Goal: Task Accomplishment & Management: Complete application form

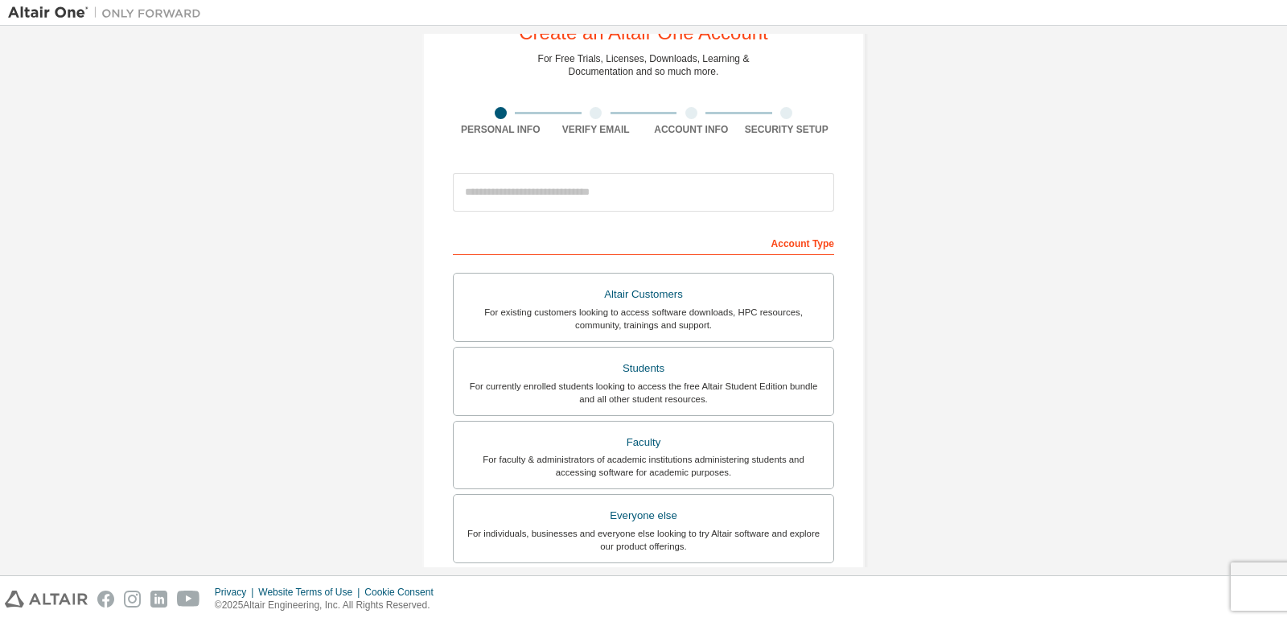
scroll to position [161, 0]
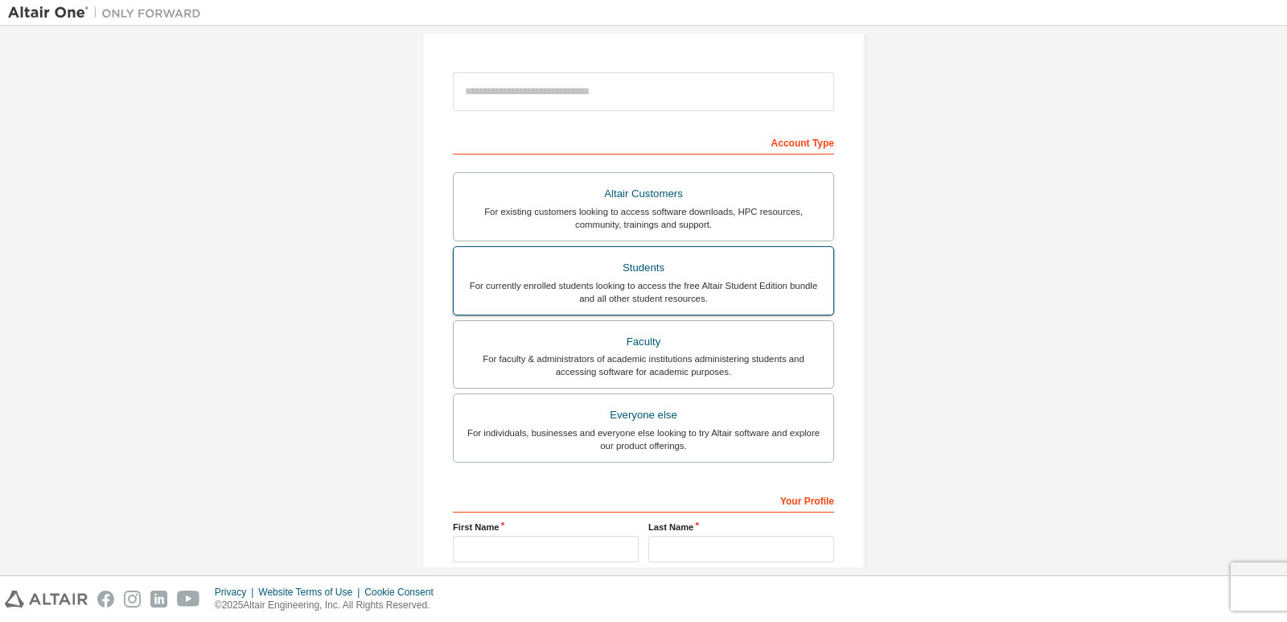
click at [672, 290] on div "For currently enrolled students looking to access the free Altair Student Editi…" at bounding box center [643, 292] width 360 height 26
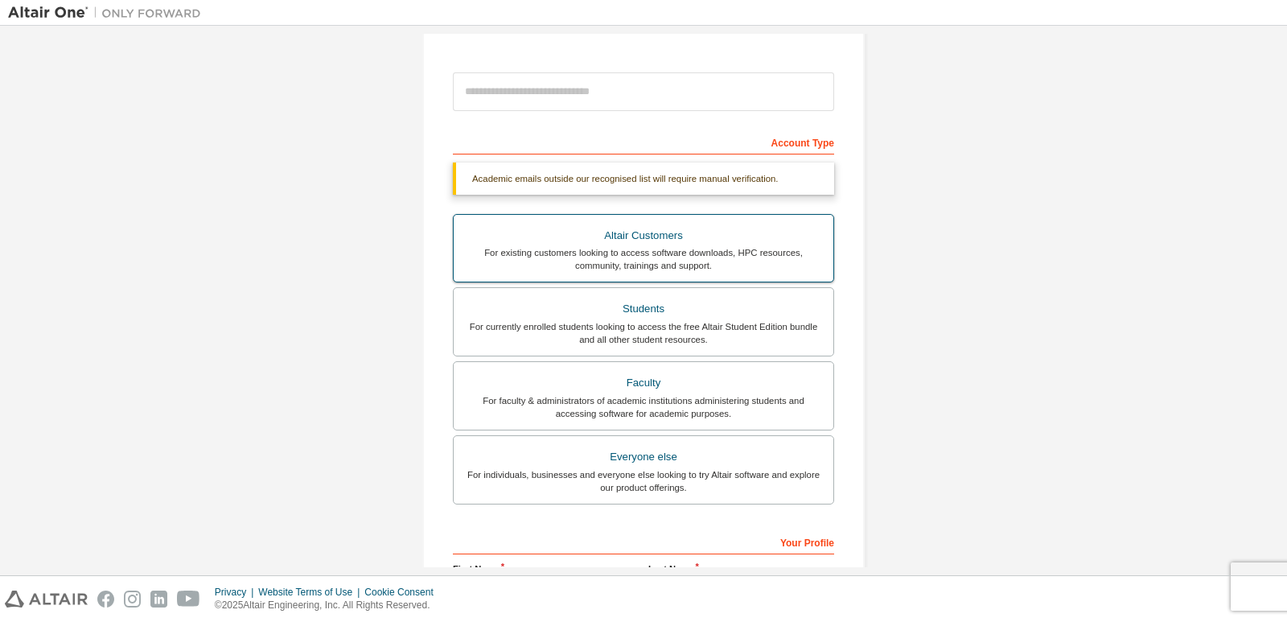
click at [746, 244] on div "Altair Customers" at bounding box center [643, 235] width 360 height 23
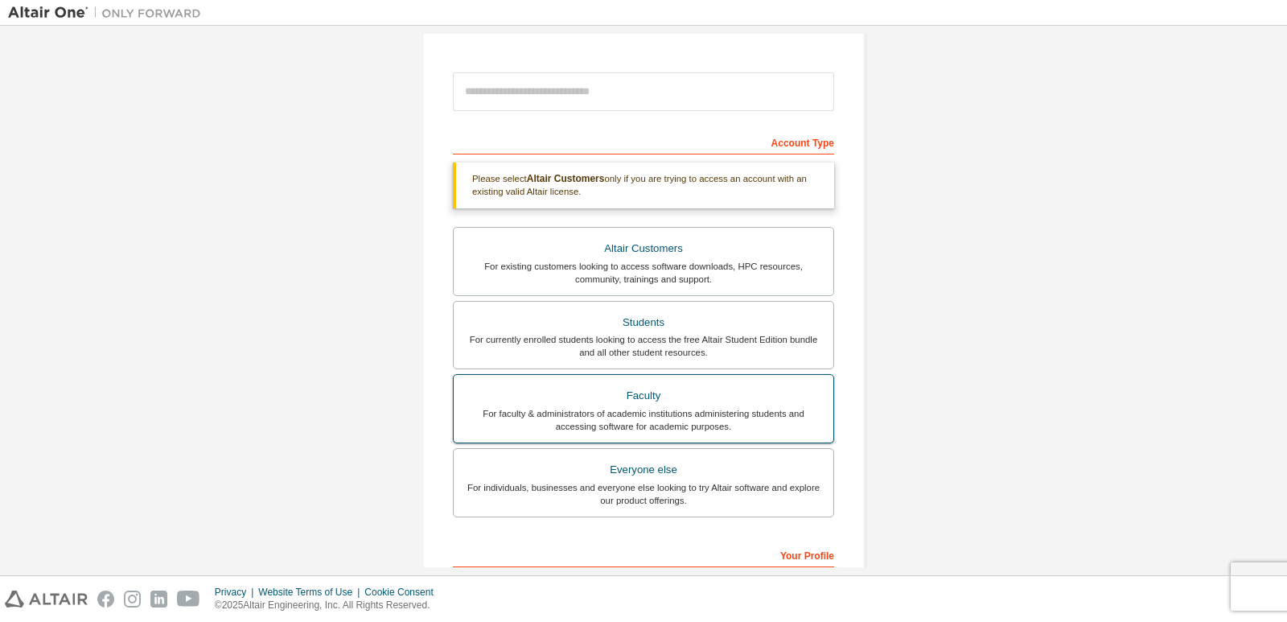
click at [740, 380] on label "Faculty For faculty & administrators of academic institutions administering stu…" at bounding box center [643, 408] width 381 height 69
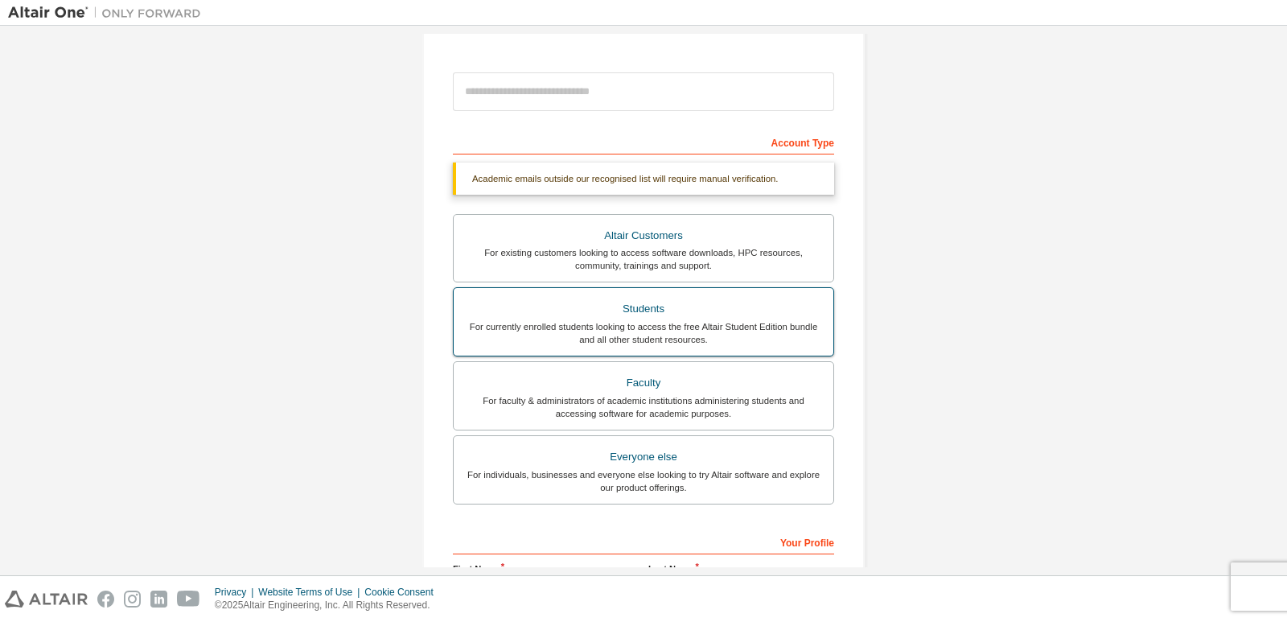
click at [729, 320] on div "For currently enrolled students looking to access the free Altair Student Editi…" at bounding box center [643, 333] width 360 height 26
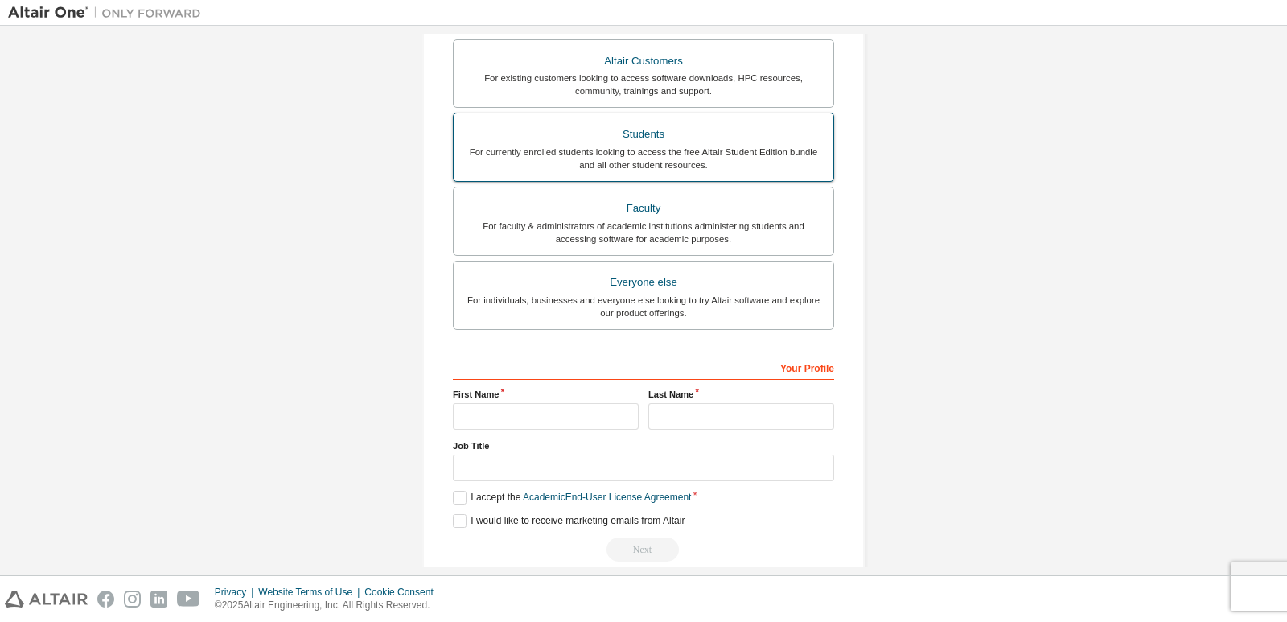
scroll to position [360, 0]
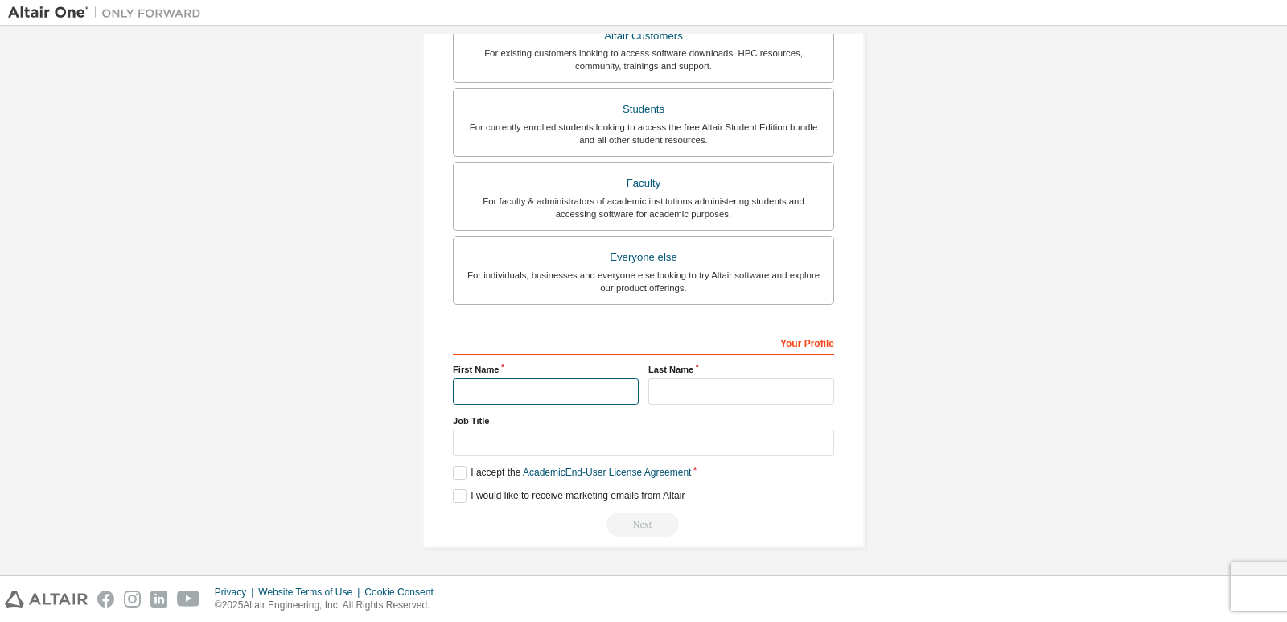
click at [561, 392] on input "text" at bounding box center [546, 391] width 186 height 27
type input "********"
click at [725, 394] on input "text" at bounding box center [741, 391] width 186 height 27
type input "*********"
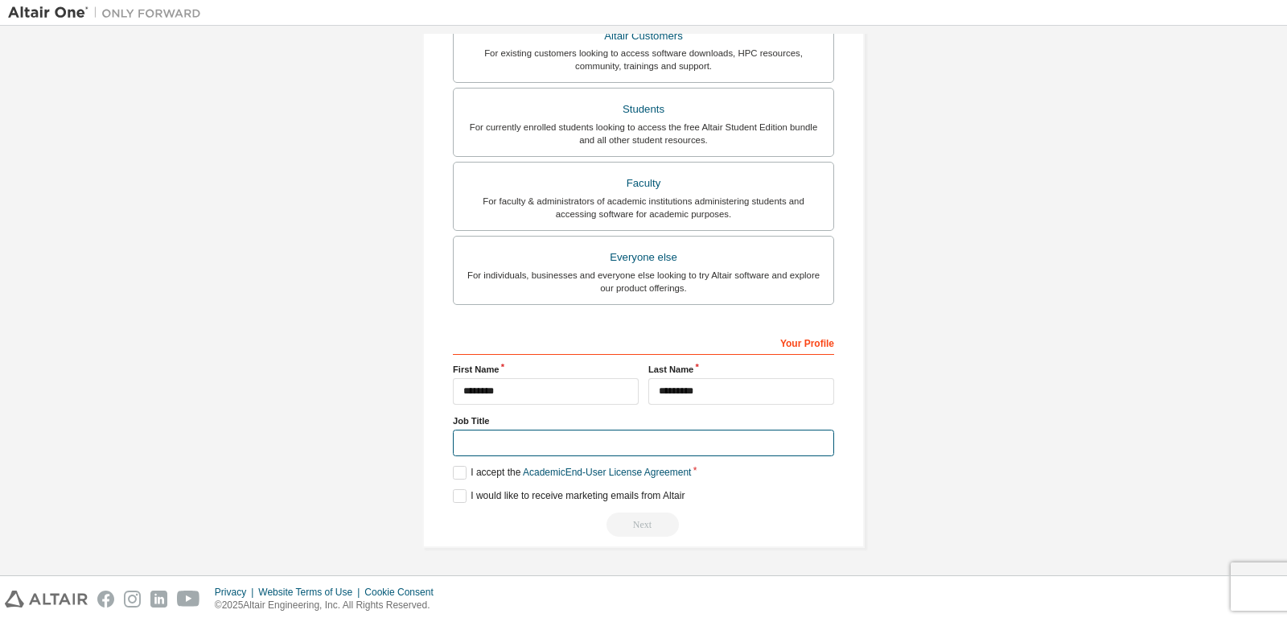
click at [562, 445] on input "text" at bounding box center [643, 442] width 381 height 27
type input "*******"
click at [453, 475] on label "I accept the Academic End-User License Agreement" at bounding box center [572, 473] width 238 height 14
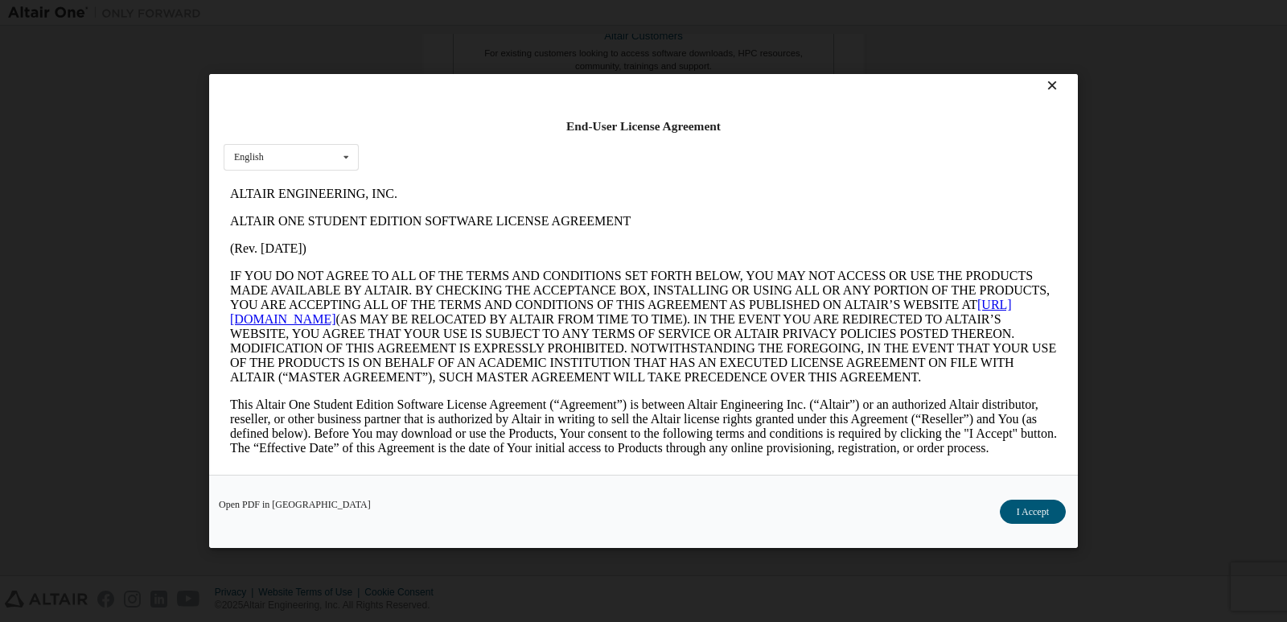
scroll to position [14, 0]
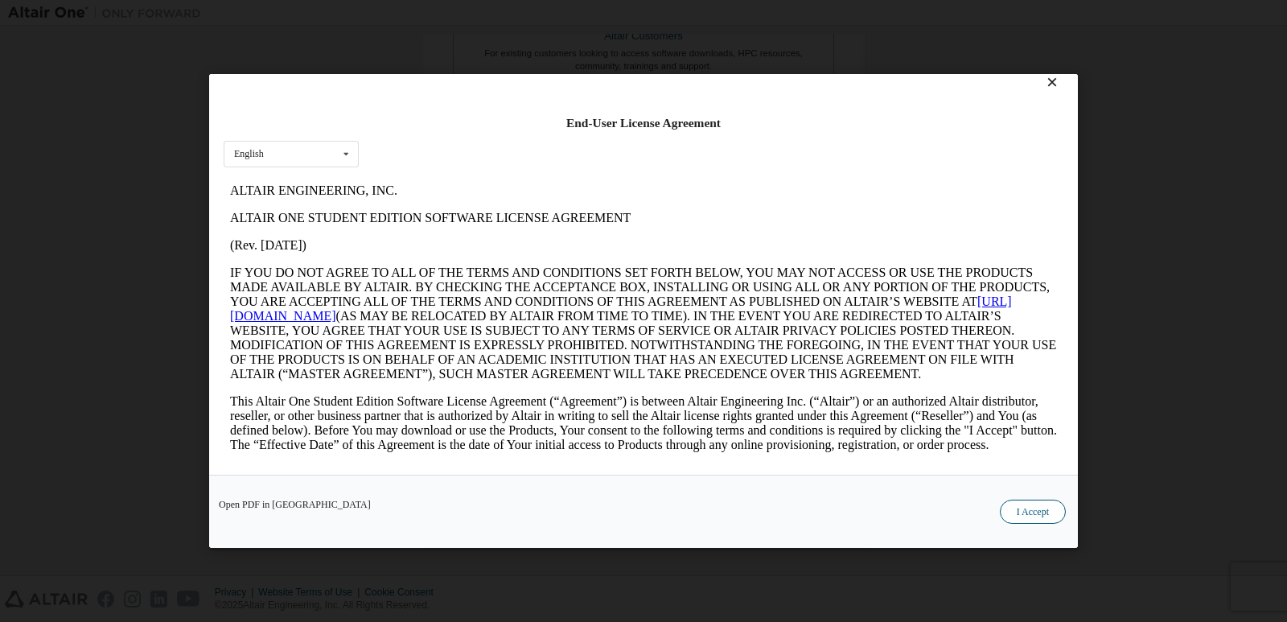
click at [1037, 520] on button "I Accept" at bounding box center [1033, 511] width 66 height 24
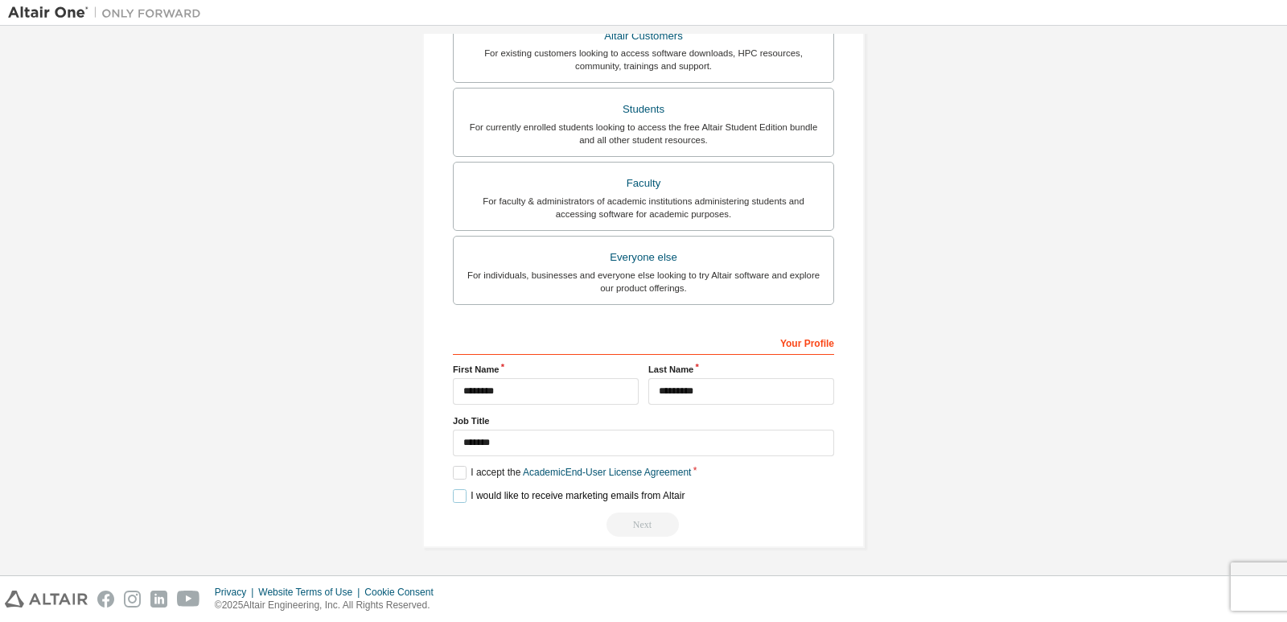
click at [458, 499] on label "I would like to receive marketing emails from Altair" at bounding box center [569, 496] width 232 height 14
click at [666, 475] on link "Academic End-User License Agreement" at bounding box center [607, 471] width 168 height 11
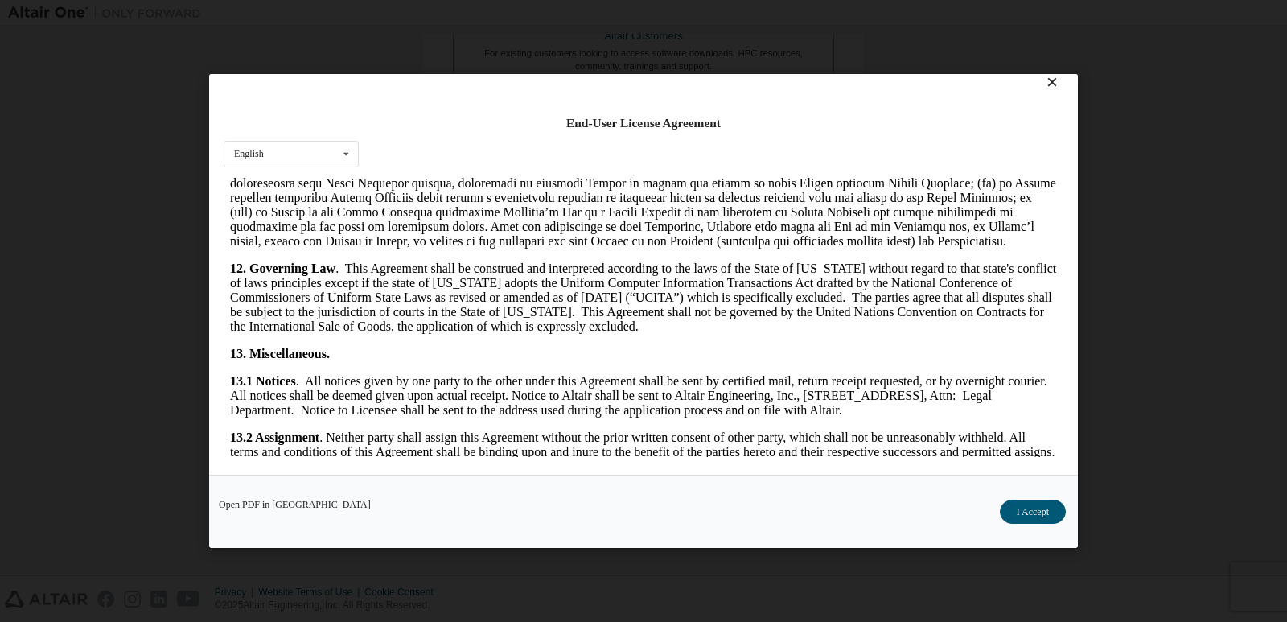
scroll to position [2620, 0]
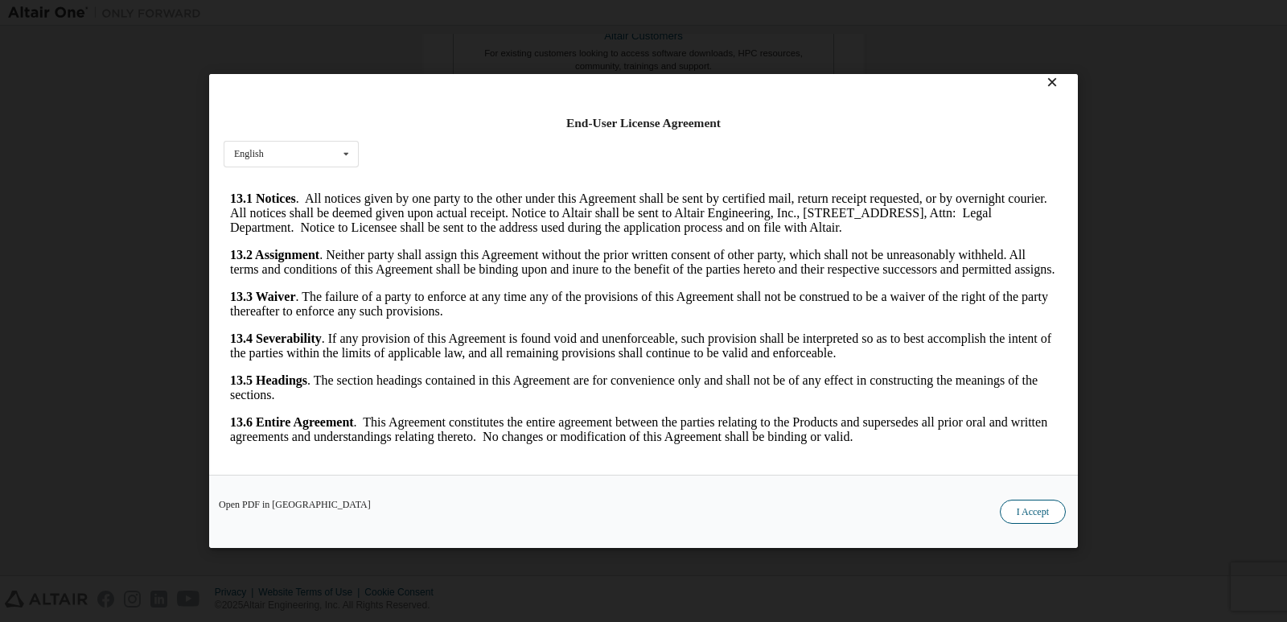
click at [1045, 507] on button "I Accept" at bounding box center [1033, 511] width 66 height 24
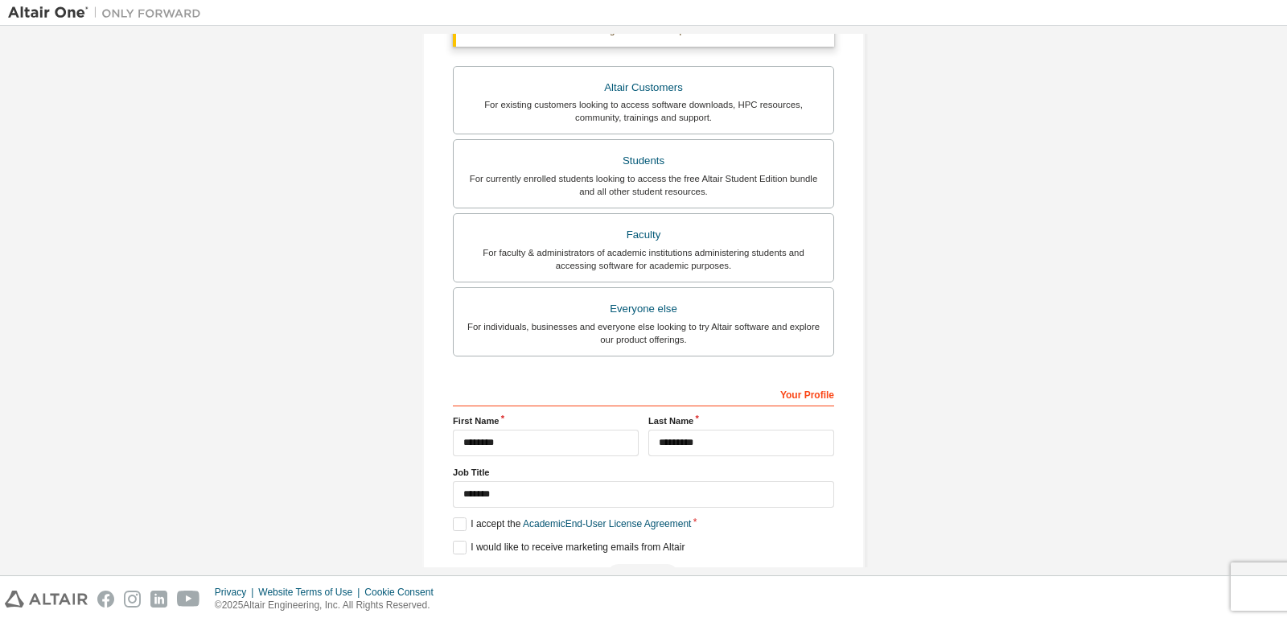
scroll to position [0, 0]
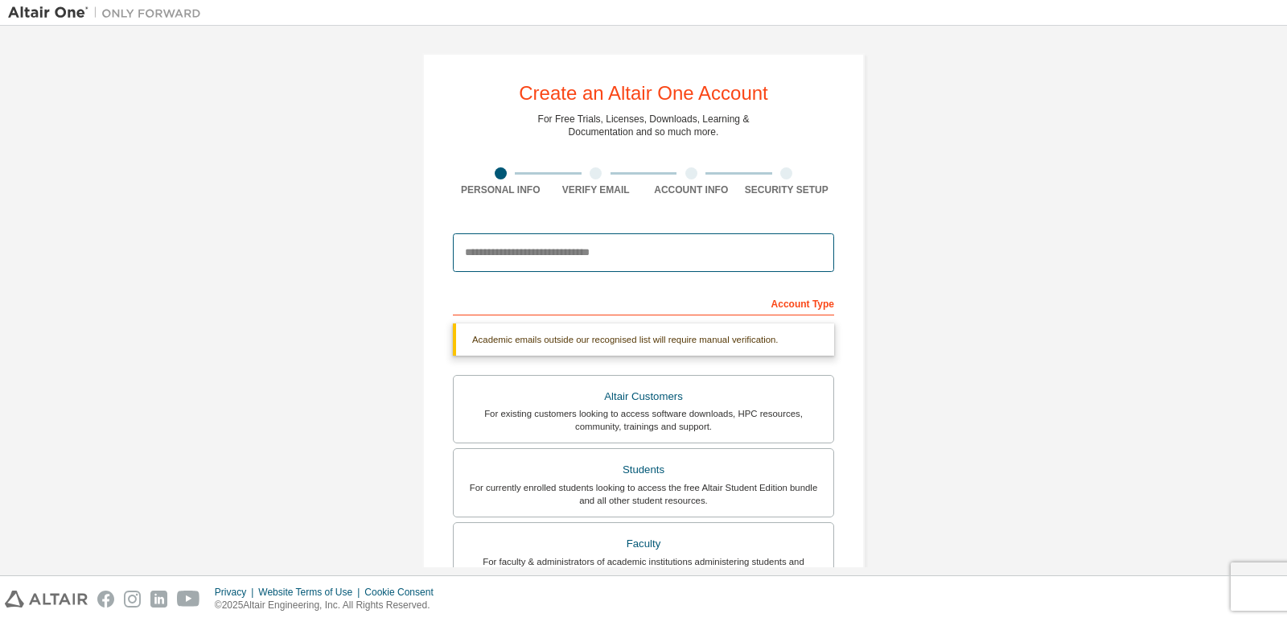
click at [584, 255] on input "email" at bounding box center [643, 252] width 381 height 39
click at [684, 242] on input "email" at bounding box center [643, 252] width 381 height 39
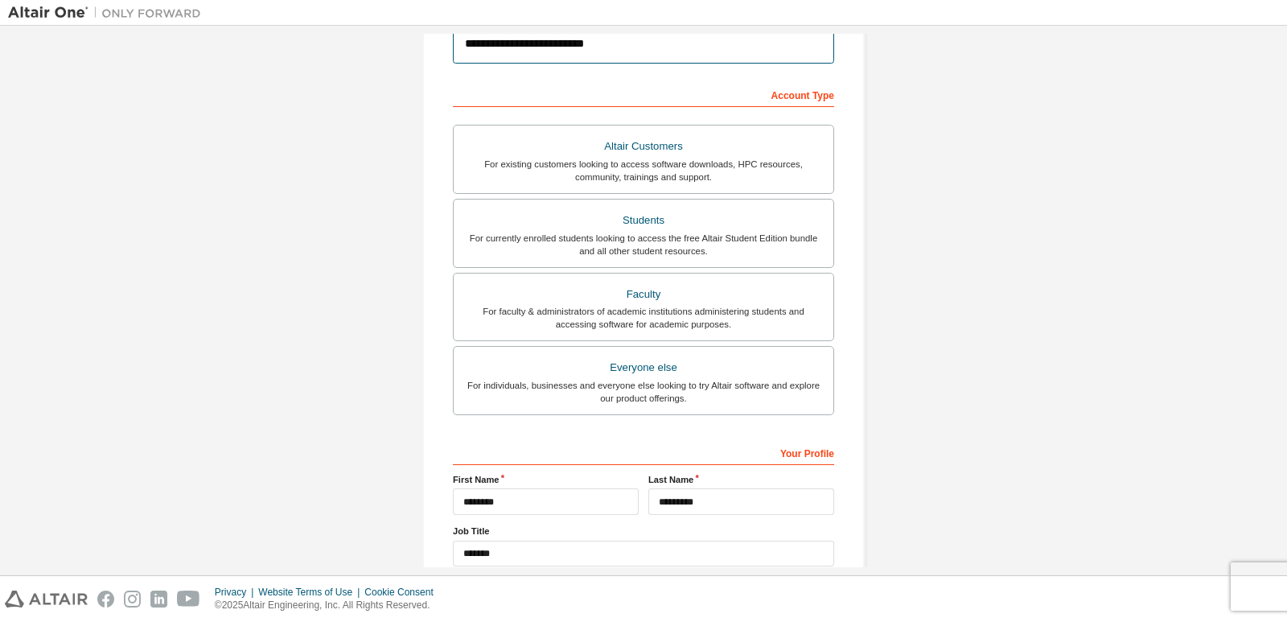
scroll to position [318, 0]
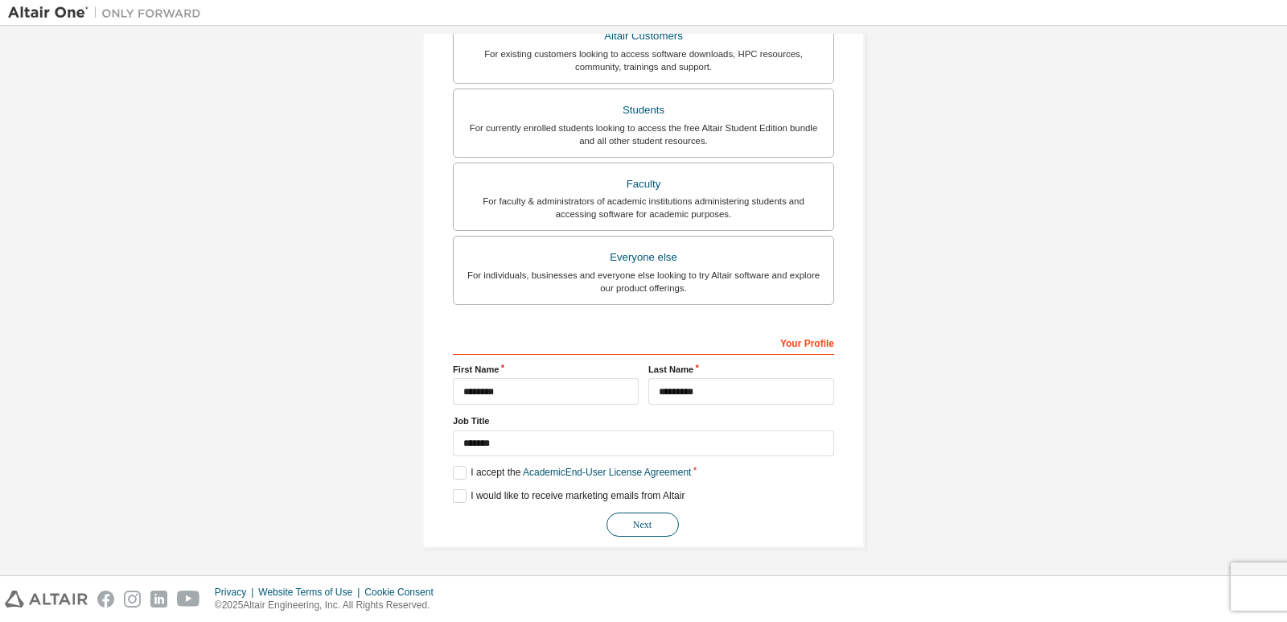
type input "**********"
click at [644, 521] on button "Next" at bounding box center [642, 524] width 72 height 24
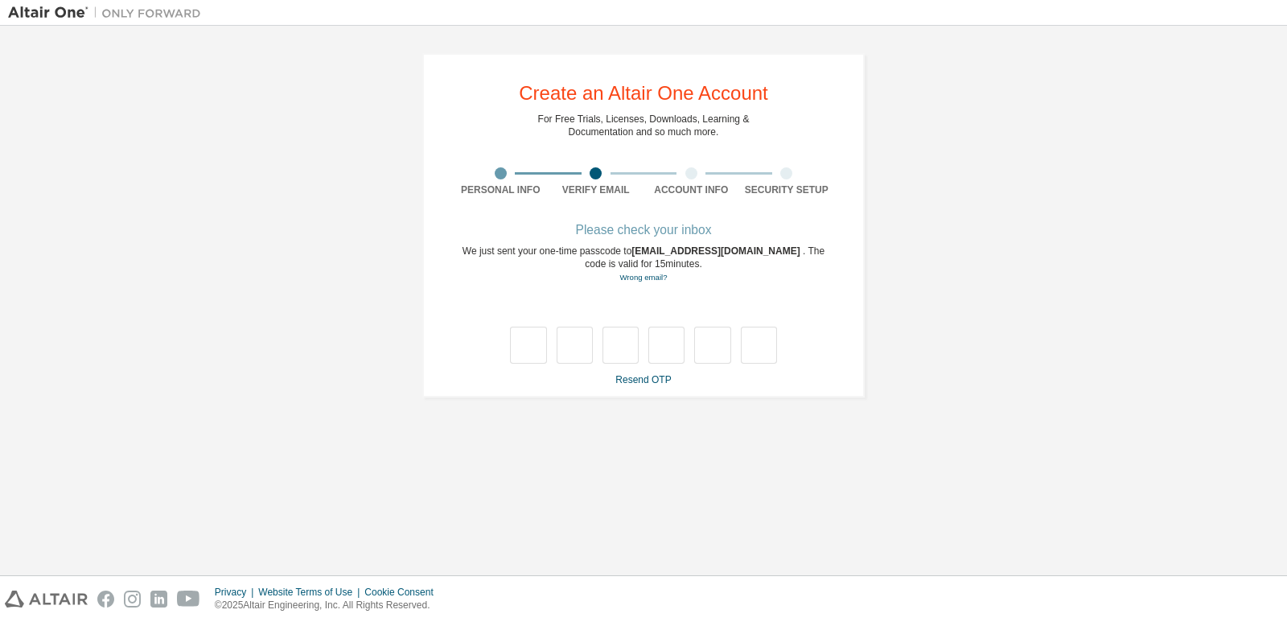
scroll to position [0, 0]
type input "*"
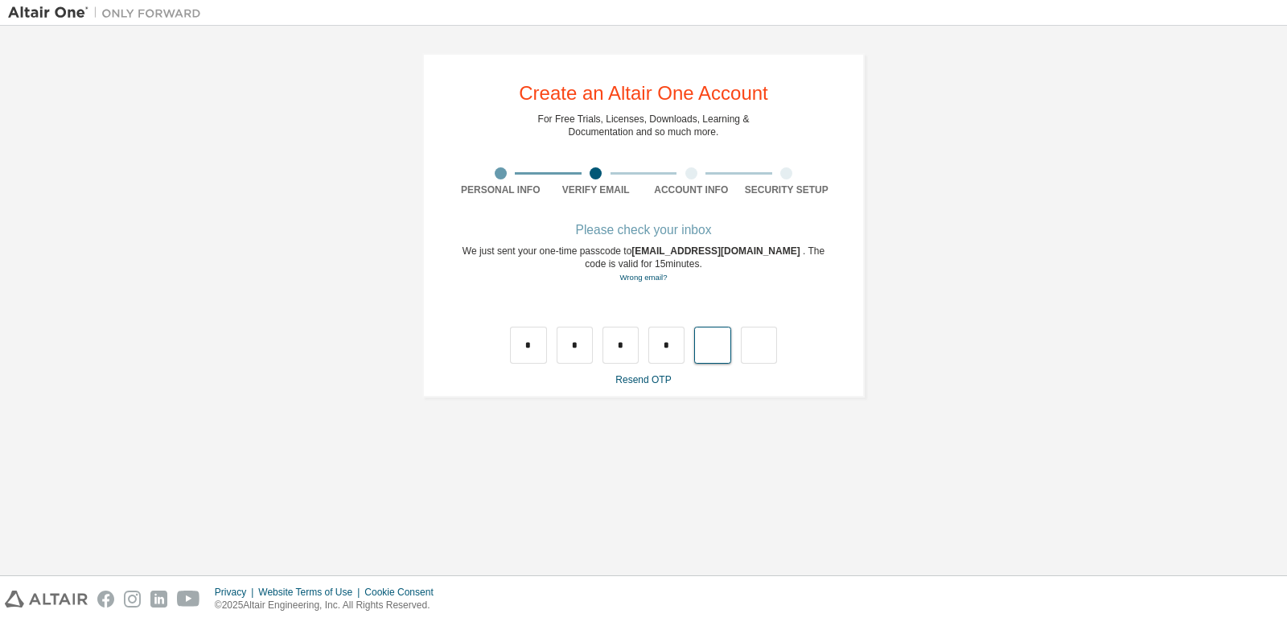
type input "*"
